Goal: Transaction & Acquisition: Purchase product/service

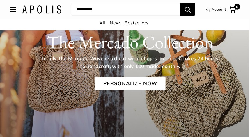
scroll to position [67, 1]
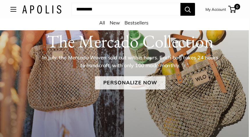
click at [144, 84] on link "Personalize Now" at bounding box center [130, 82] width 71 height 13
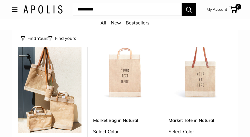
scroll to position [242, 0]
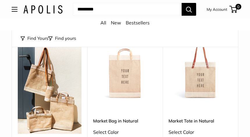
click at [0, 0] on img at bounding box center [0, 0] width 0 height 0
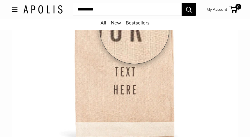
scroll to position [135, 0]
